Goal: Information Seeking & Learning: Learn about a topic

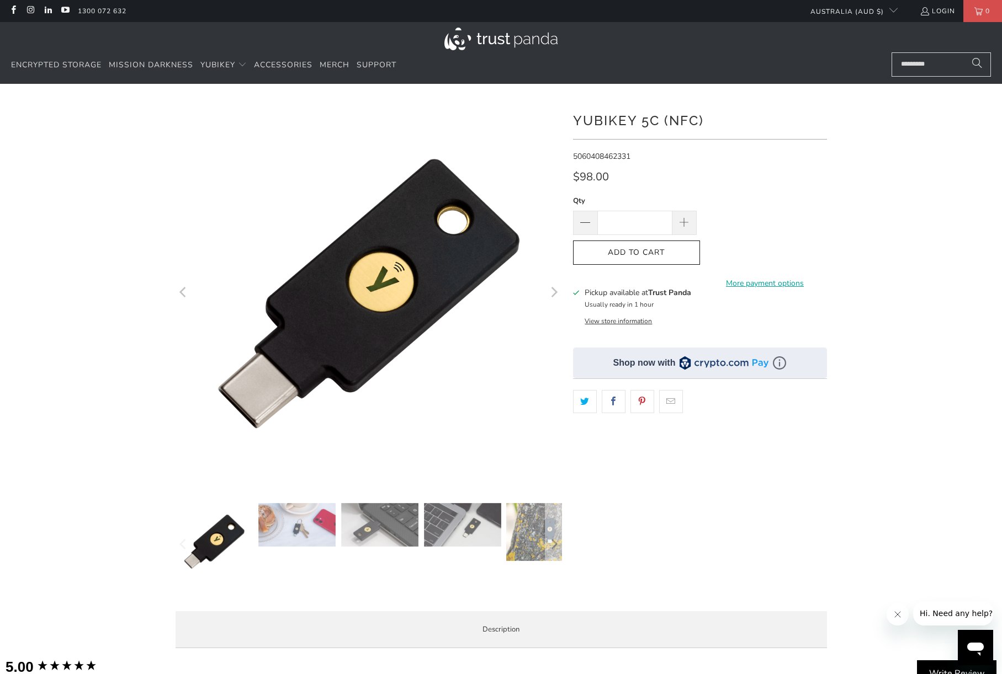
scroll to position [220, 0]
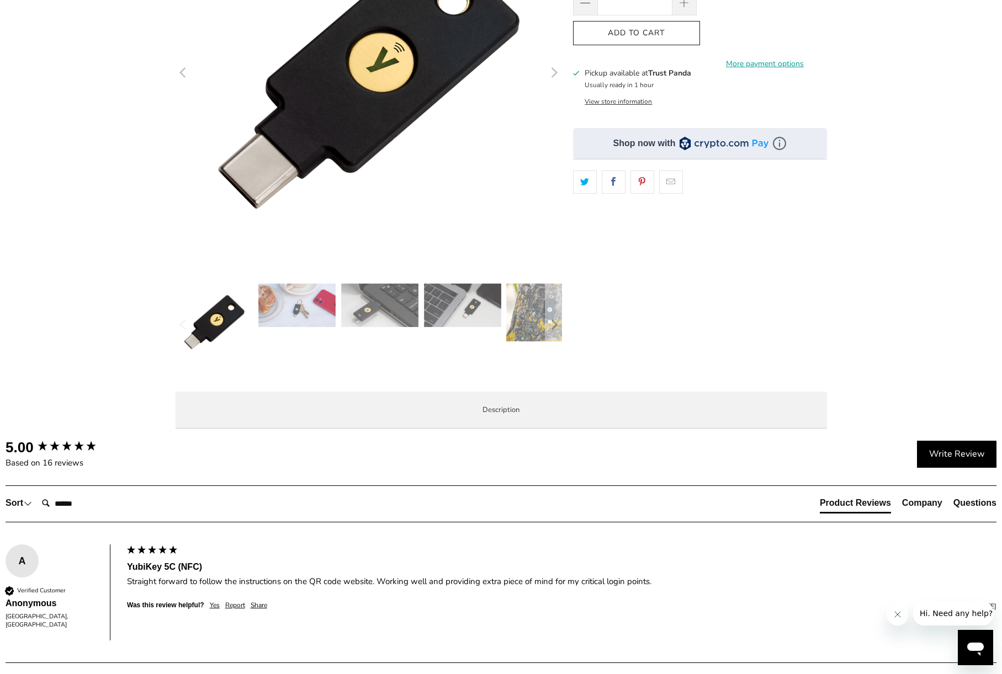
drag, startPoint x: 301, startPoint y: 448, endPoint x: 283, endPoint y: 461, distance: 22.5
click at [0, 0] on li "Specifications" at bounding box center [0, 0] width 0 height 0
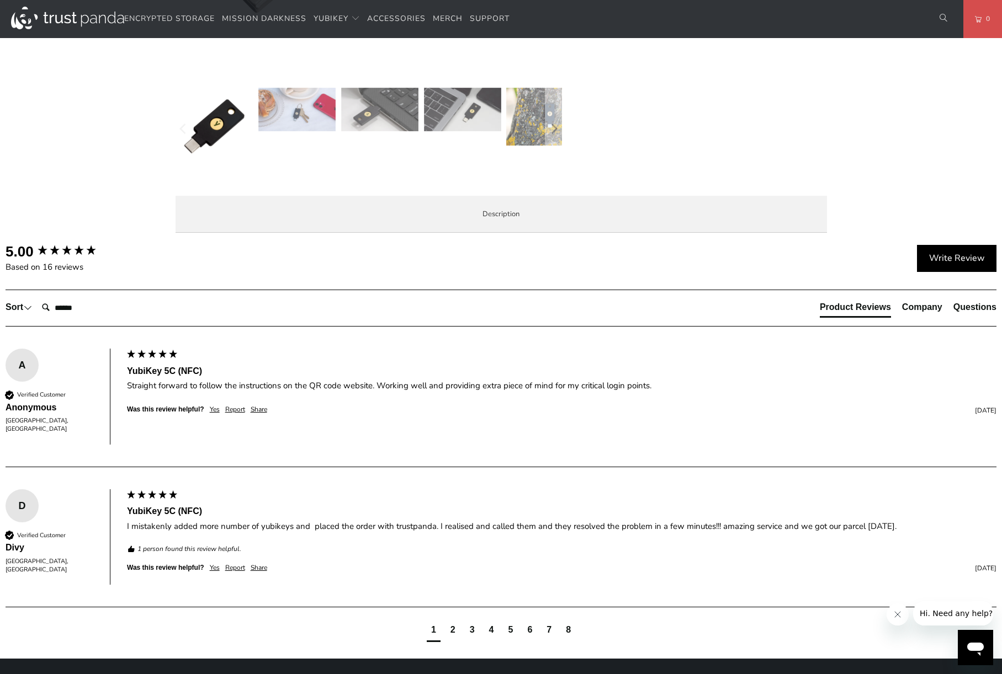
scroll to position [509, 0]
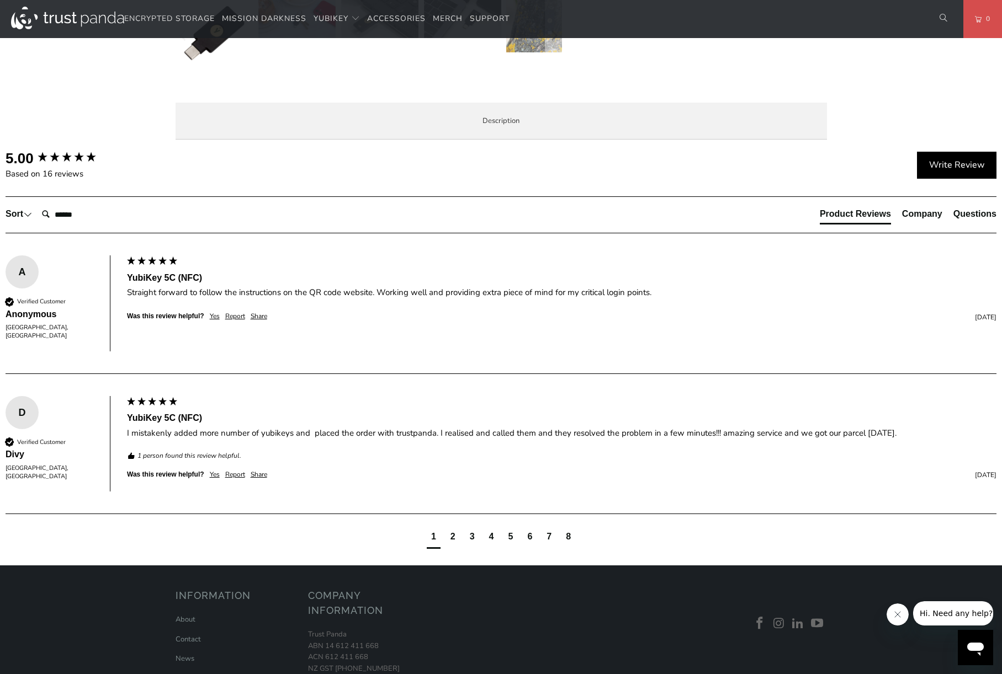
click at [0, 0] on span "Enterprise and Government" at bounding box center [0, 0] width 0 height 0
drag, startPoint x: 234, startPoint y: 161, endPoint x: 241, endPoint y: 163, distance: 7.0
click at [0, 0] on li "Overview" at bounding box center [0, 0] width 0 height 0
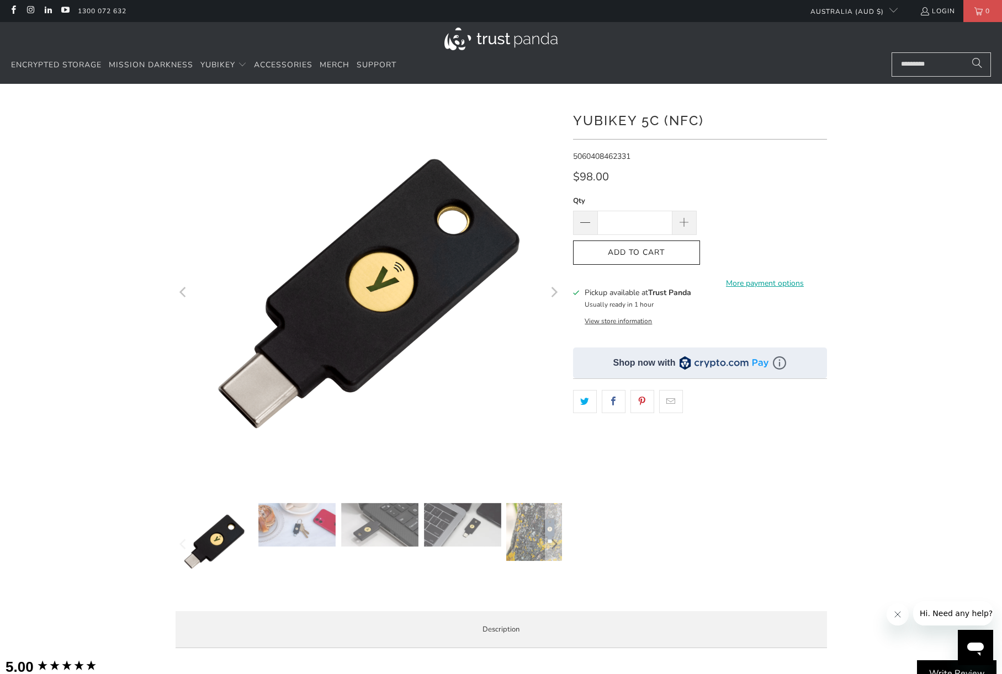
click at [619, 321] on button "View store information" at bounding box center [617, 321] width 67 height 9
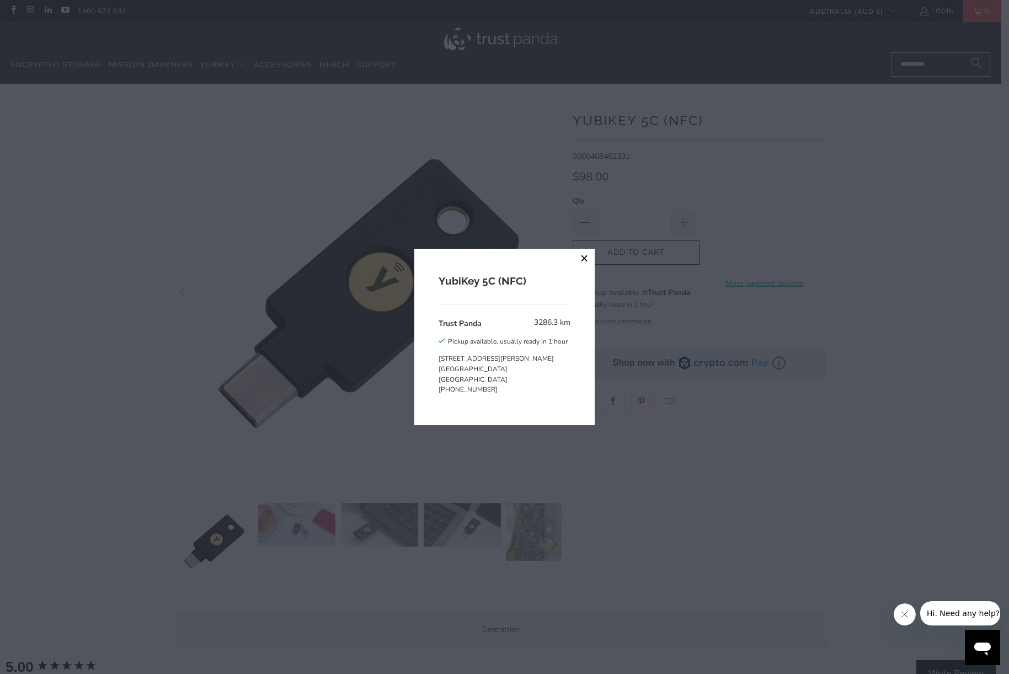
click at [585, 261] on button "close" at bounding box center [585, 259] width 20 height 20
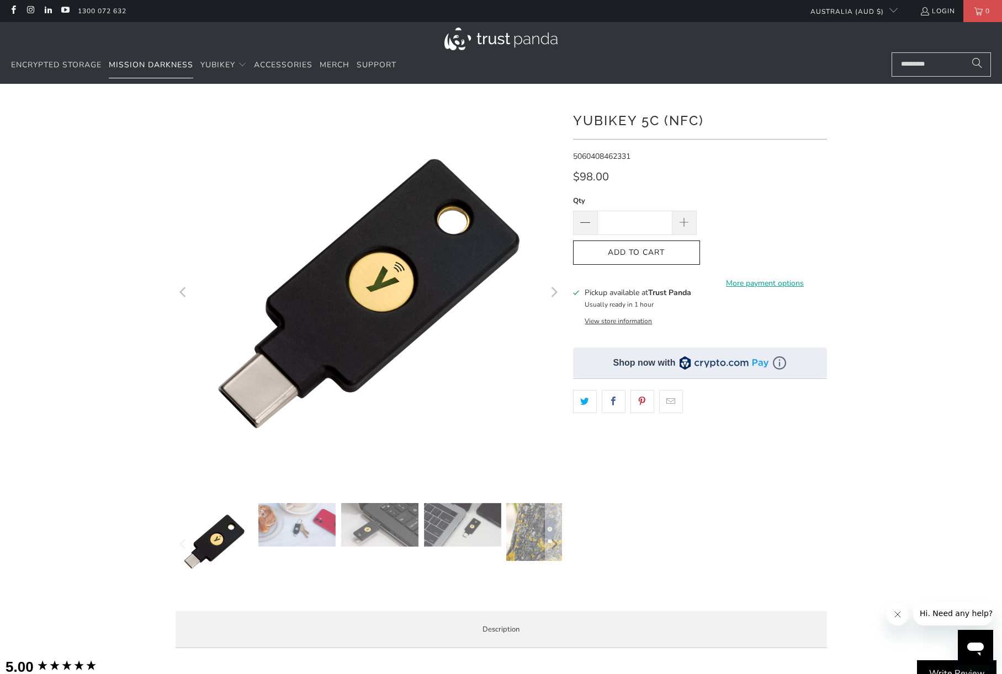
click at [156, 61] on span "Mission Darkness" at bounding box center [151, 65] width 84 height 10
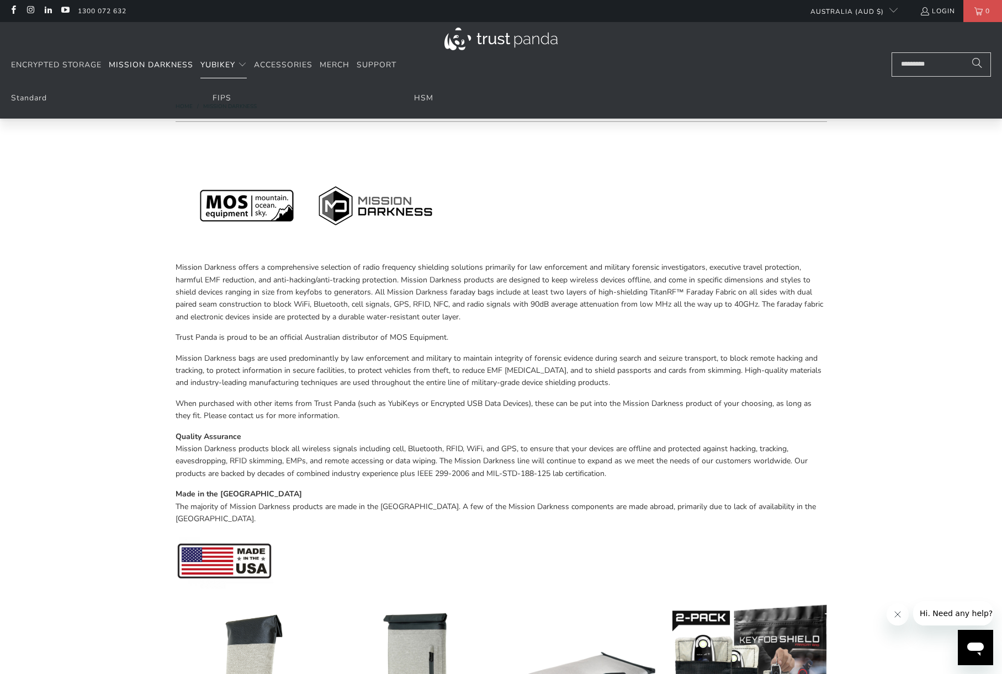
click at [222, 62] on span "YubiKey" at bounding box center [217, 65] width 35 height 10
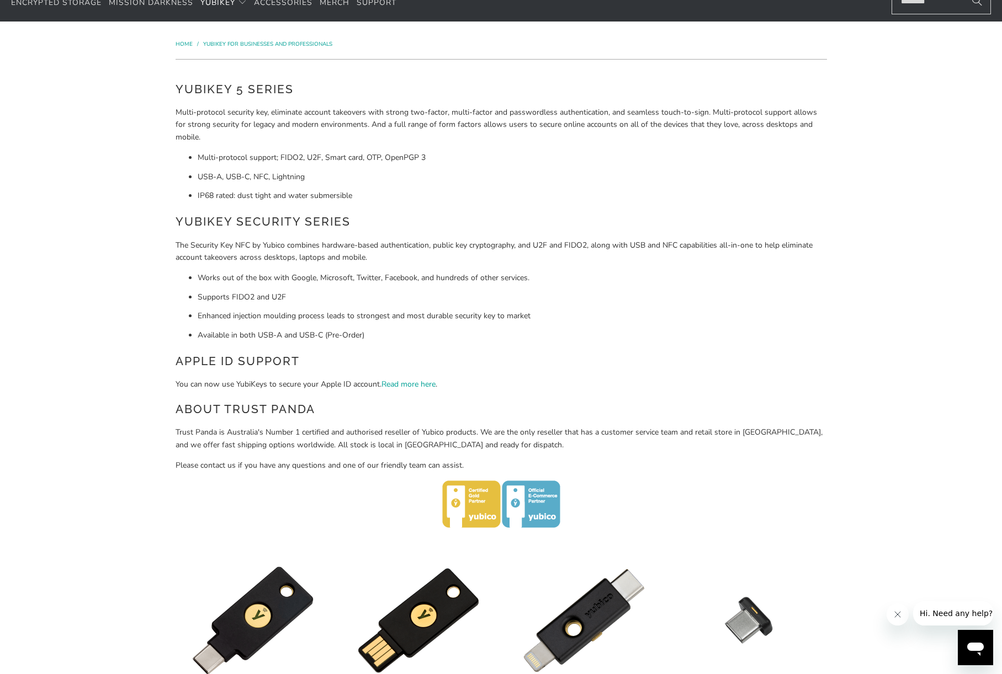
scroll to position [436, 0]
